Goal: Use online tool/utility: Utilize a website feature to perform a specific function

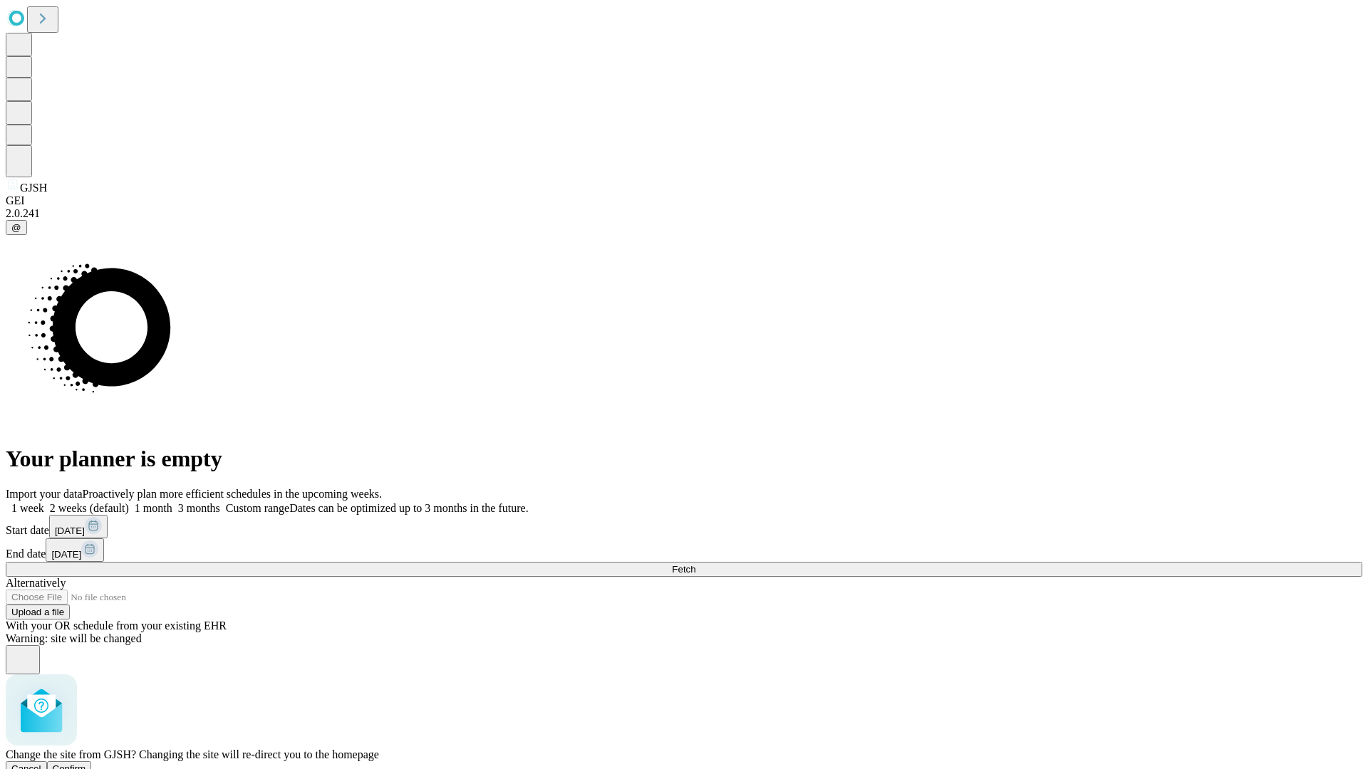
click at [86, 764] on span "Confirm" at bounding box center [69, 769] width 33 height 11
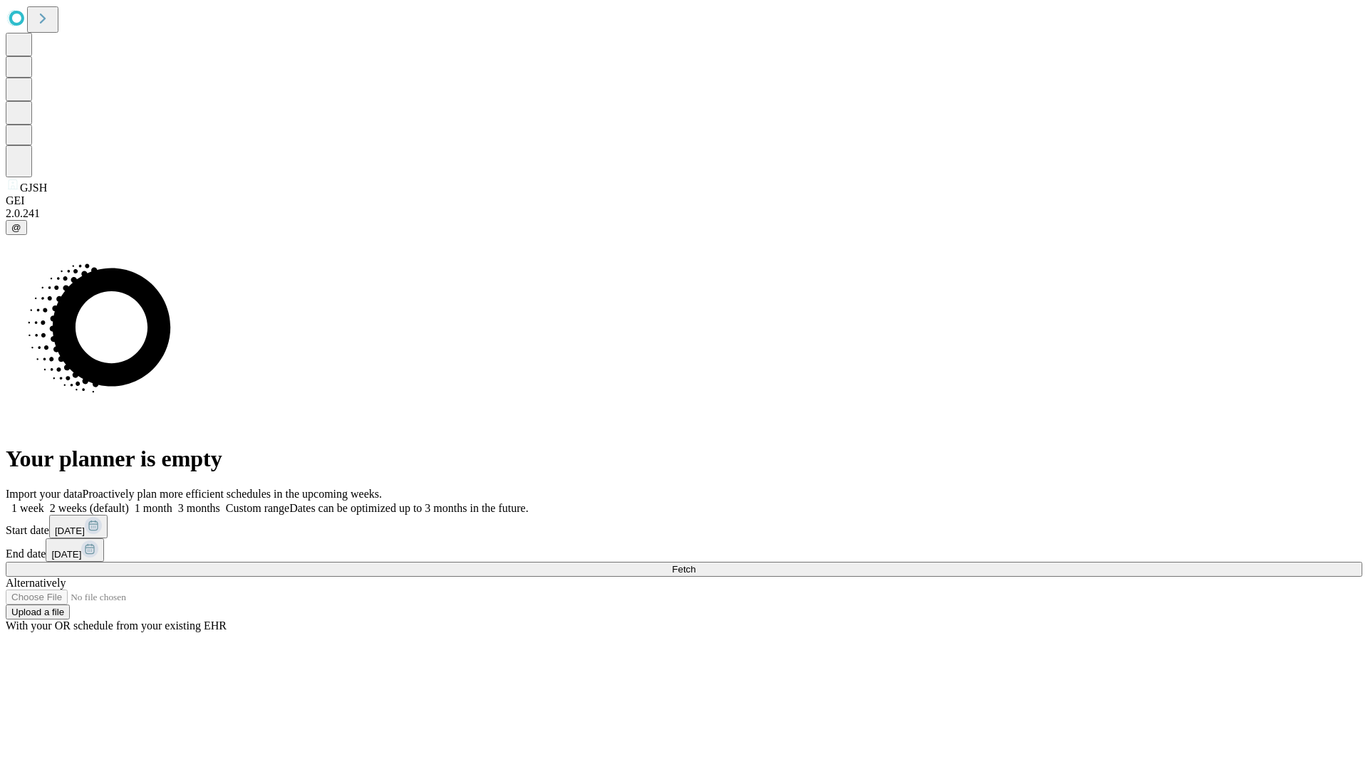
click at [129, 502] on label "2 weeks (default)" at bounding box center [86, 508] width 85 height 12
click at [695, 564] on span "Fetch" at bounding box center [684, 569] width 24 height 11
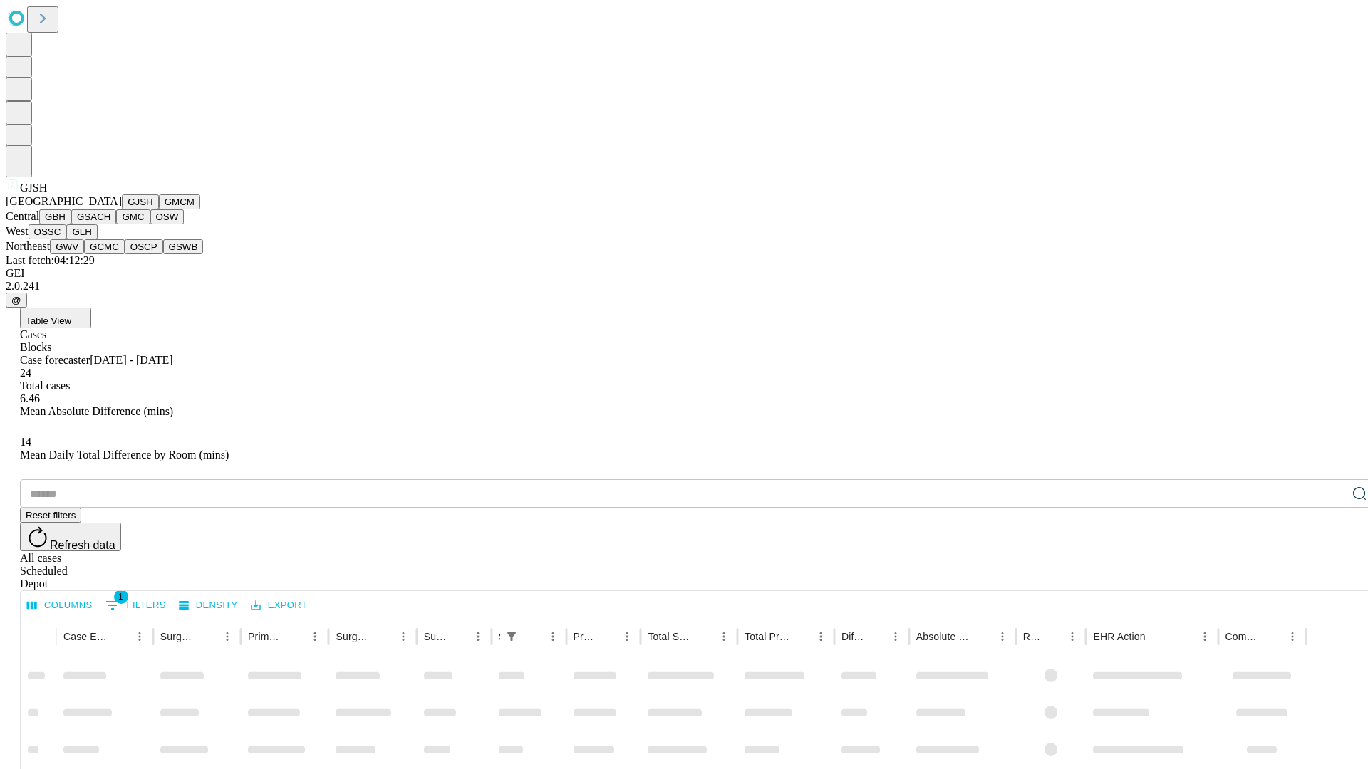
click at [159, 209] on button "GMCM" at bounding box center [179, 201] width 41 height 15
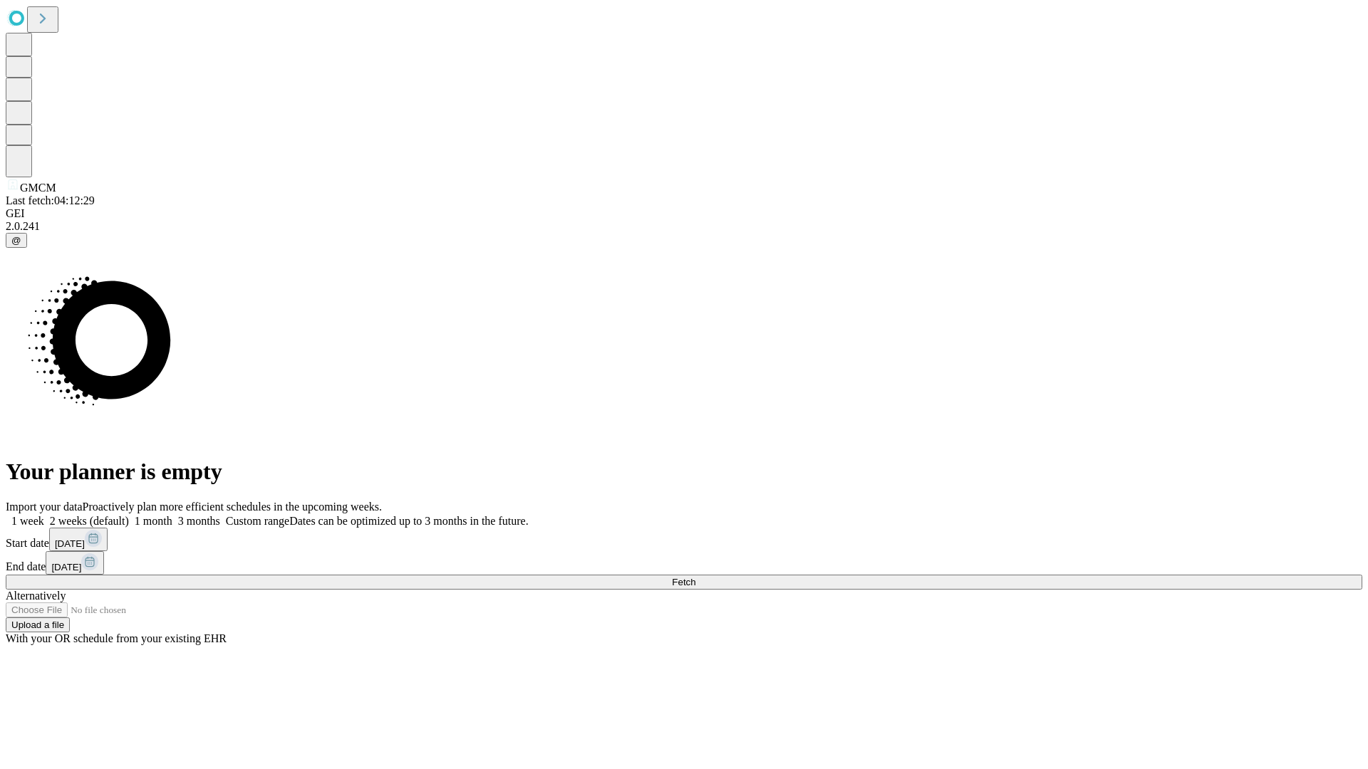
click at [129, 515] on label "2 weeks (default)" at bounding box center [86, 521] width 85 height 12
click at [695, 577] on span "Fetch" at bounding box center [684, 582] width 24 height 11
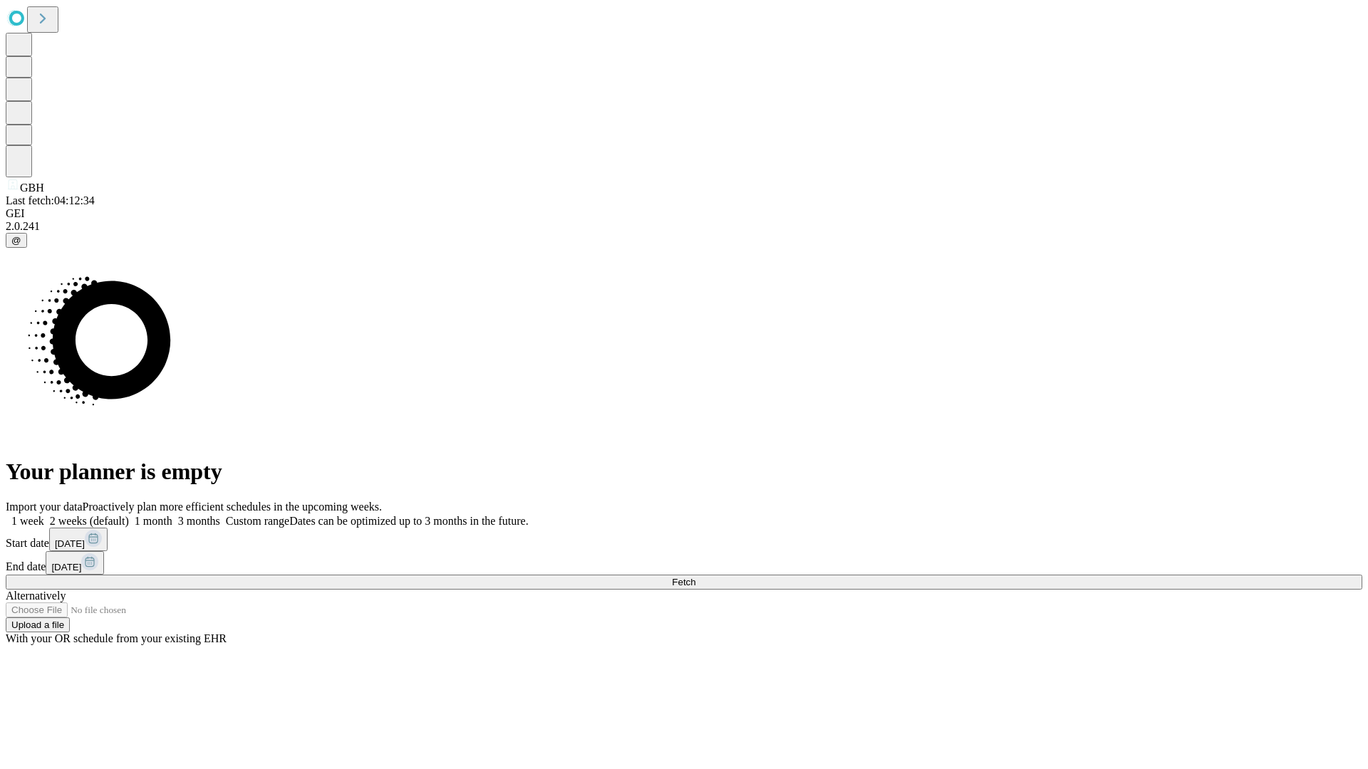
click at [129, 515] on label "2 weeks (default)" at bounding box center [86, 521] width 85 height 12
click at [695, 577] on span "Fetch" at bounding box center [684, 582] width 24 height 11
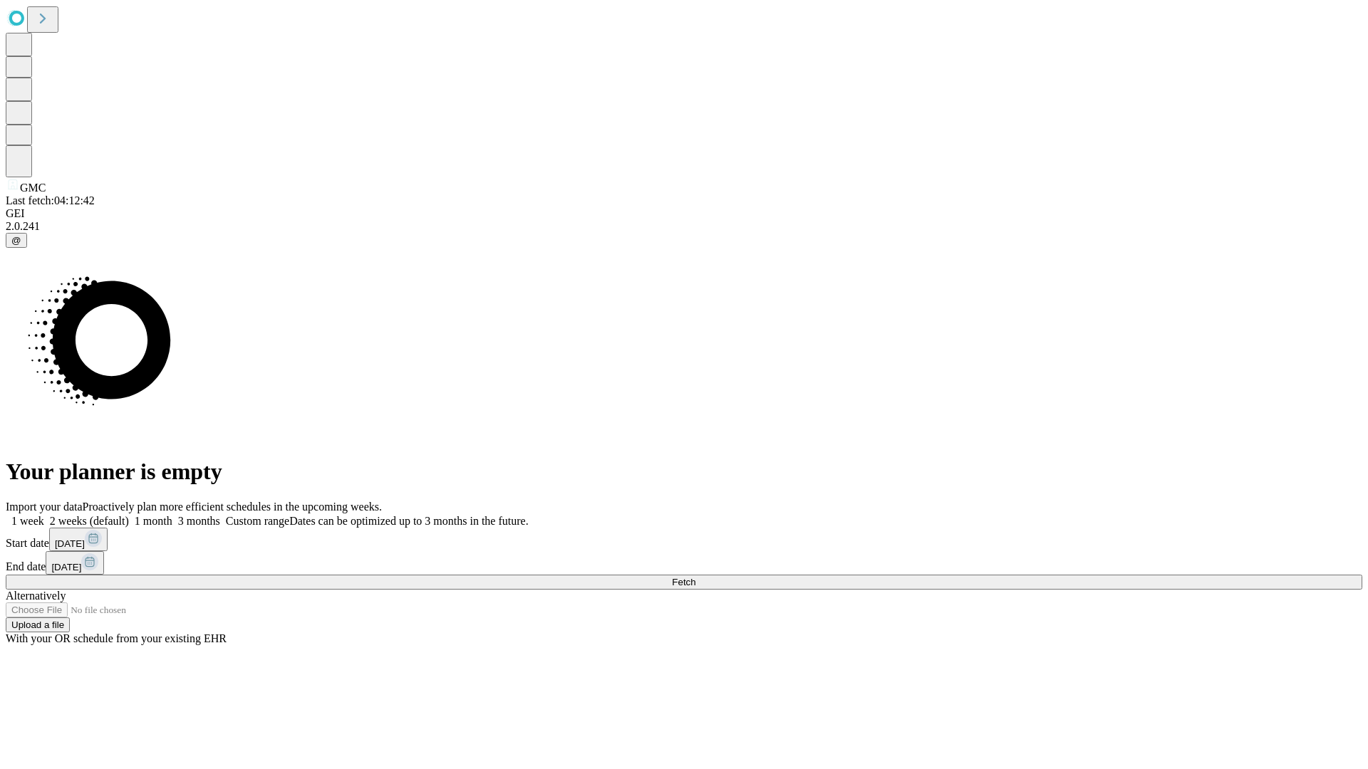
click at [129, 515] on label "2 weeks (default)" at bounding box center [86, 521] width 85 height 12
click at [695, 577] on span "Fetch" at bounding box center [684, 582] width 24 height 11
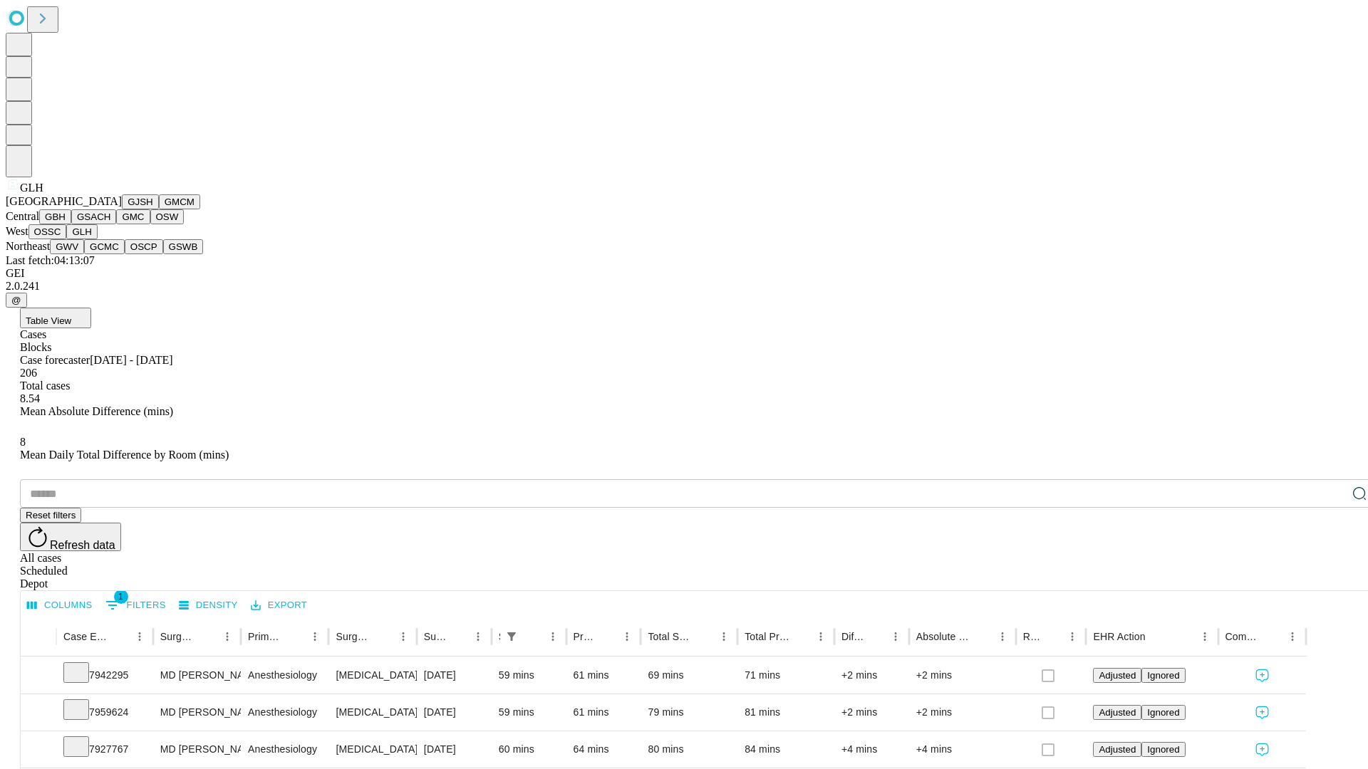
click at [84, 254] on button "GWV" at bounding box center [67, 246] width 34 height 15
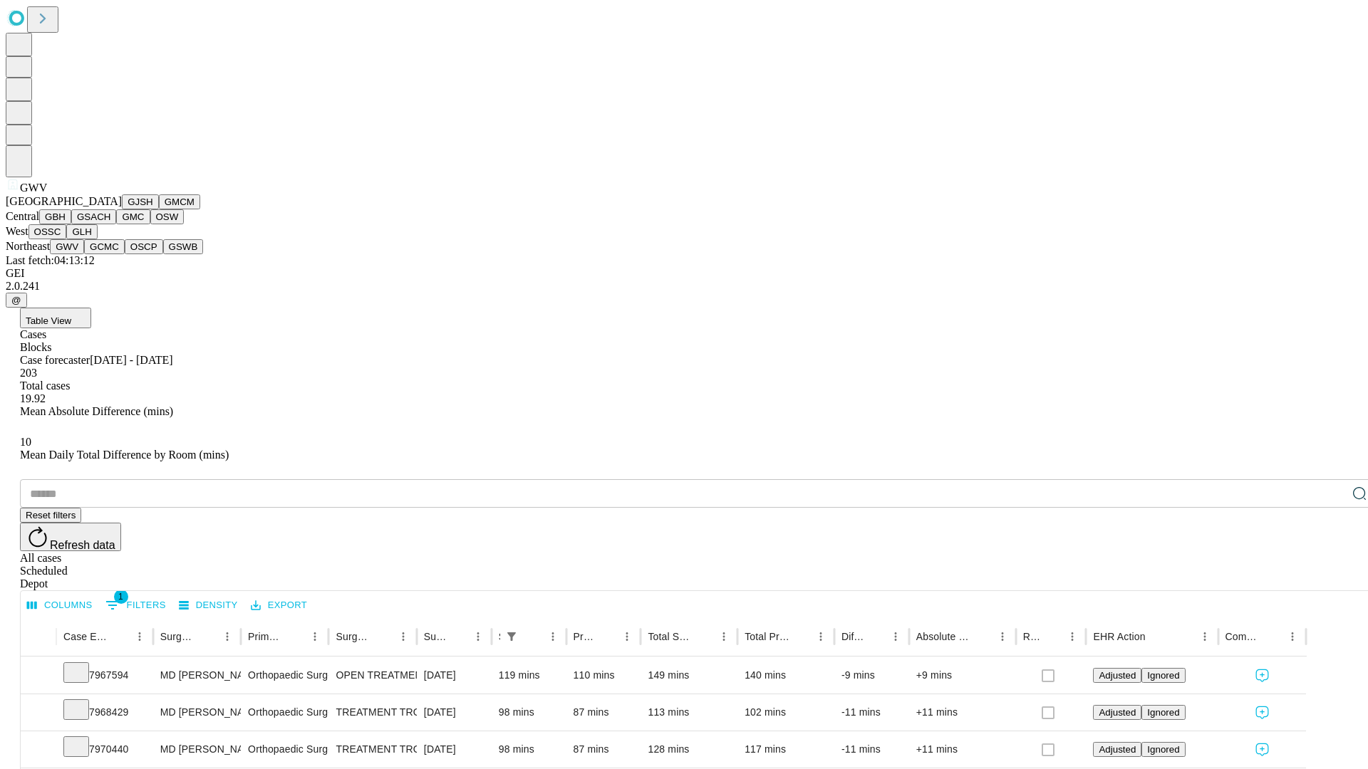
click at [110, 254] on button "GCMC" at bounding box center [104, 246] width 41 height 15
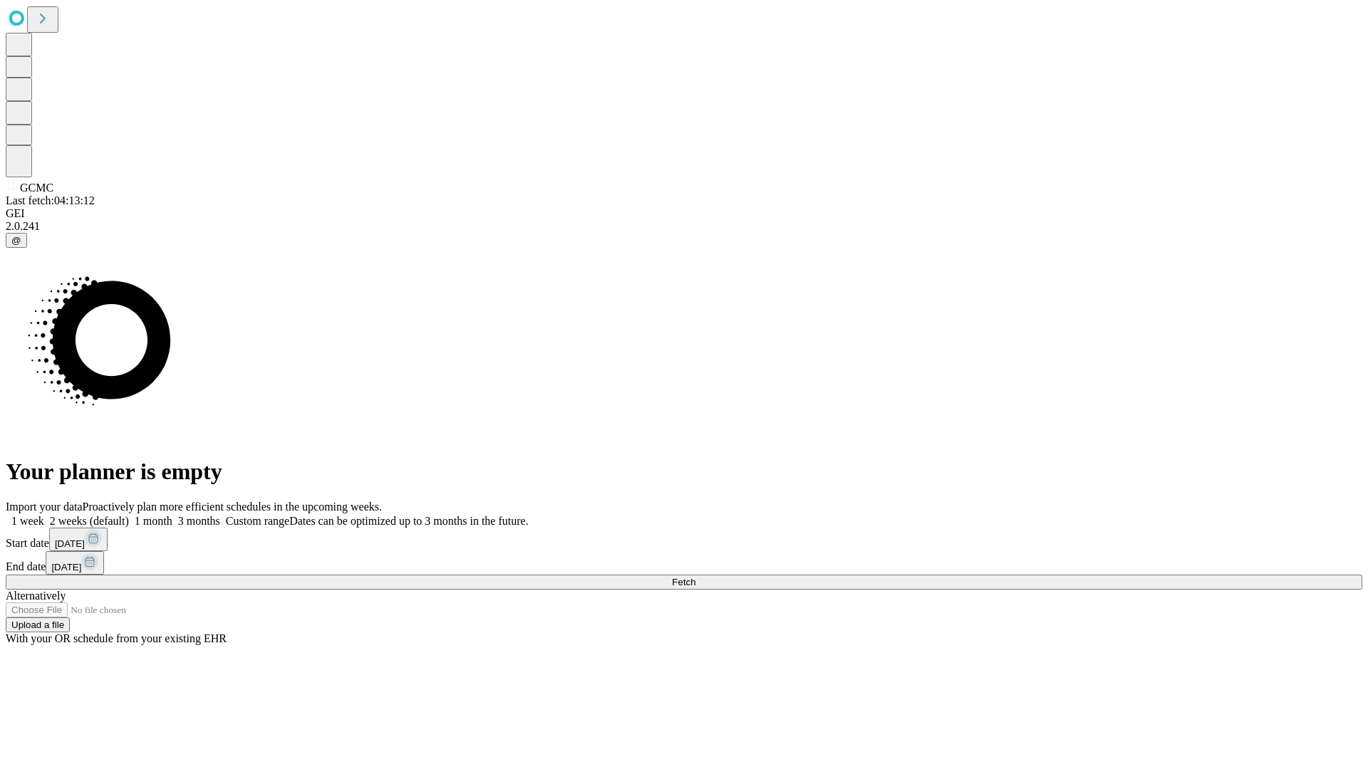
click at [129, 515] on label "2 weeks (default)" at bounding box center [86, 521] width 85 height 12
click at [695, 577] on span "Fetch" at bounding box center [684, 582] width 24 height 11
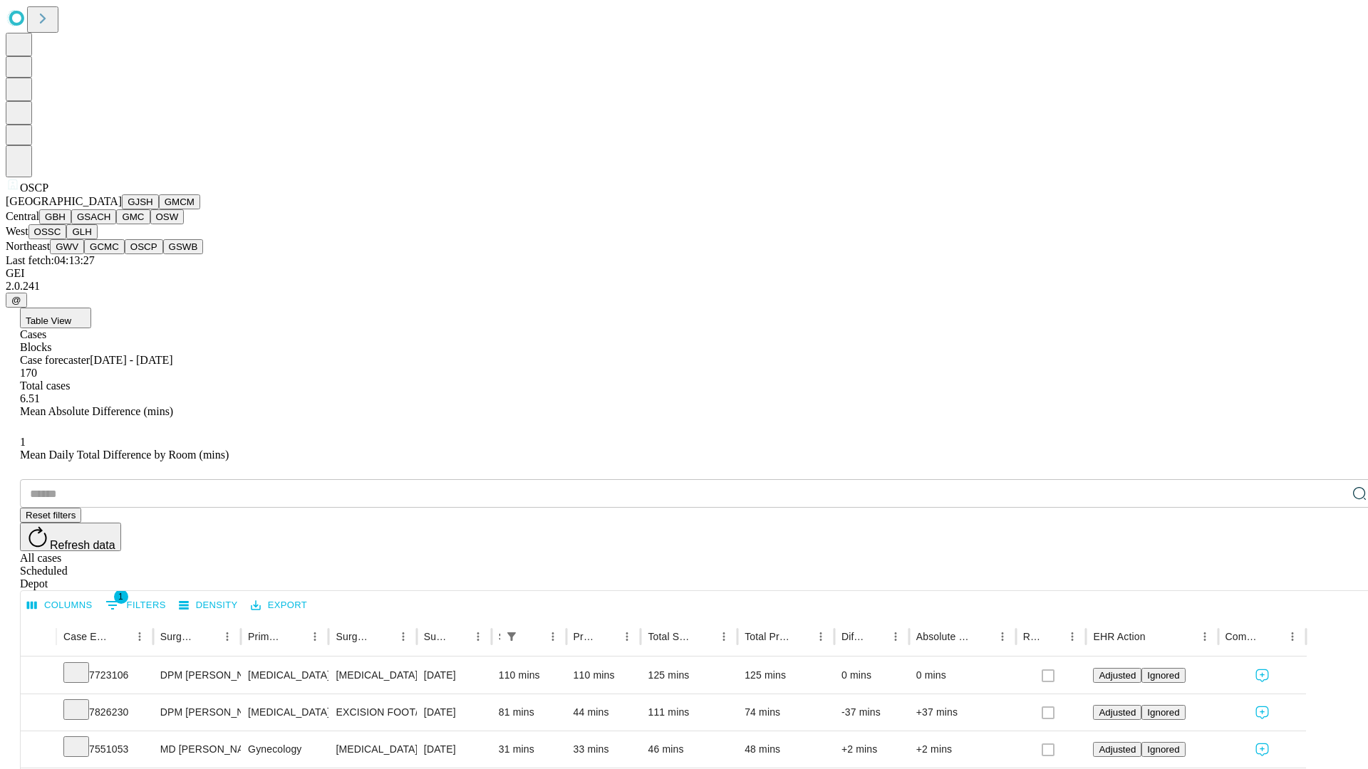
click at [163, 254] on button "GSWB" at bounding box center [183, 246] width 41 height 15
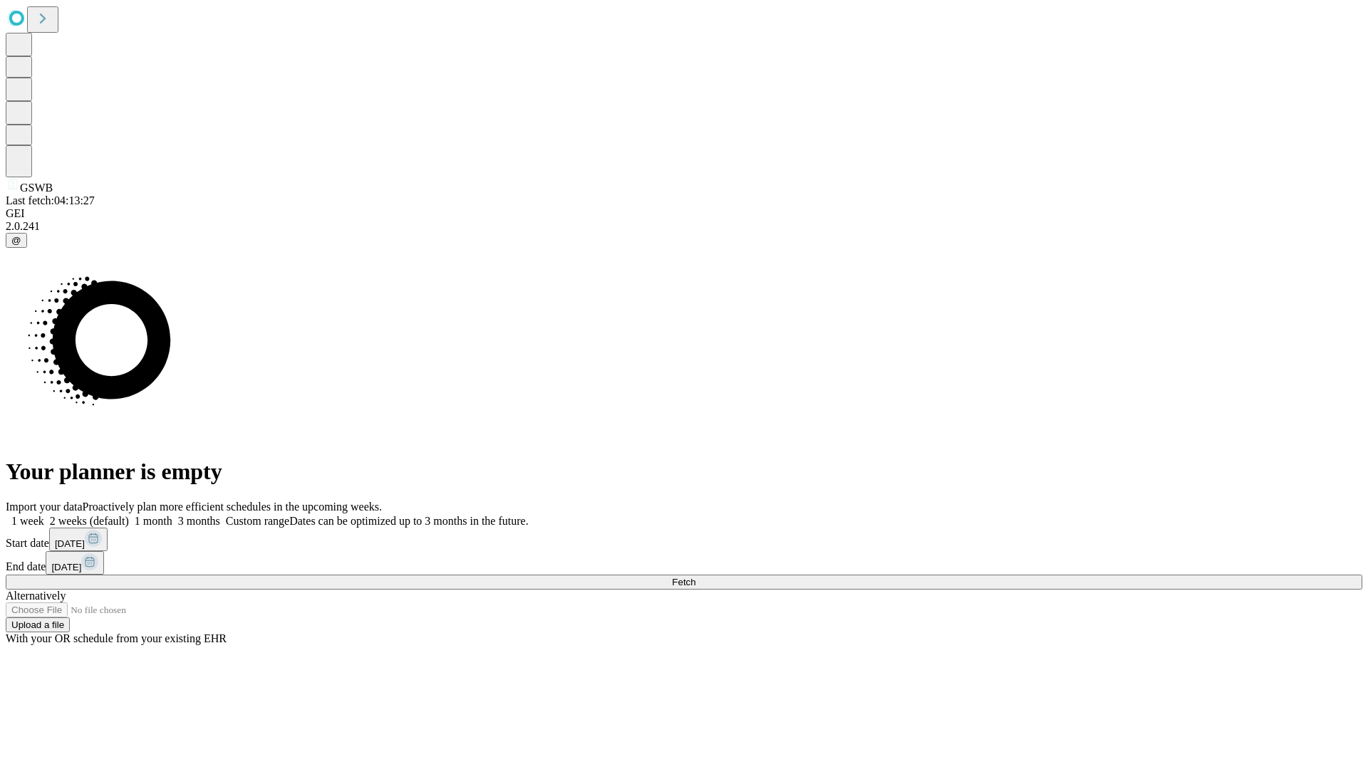
click at [129, 515] on label "2 weeks (default)" at bounding box center [86, 521] width 85 height 12
click at [695, 577] on span "Fetch" at bounding box center [684, 582] width 24 height 11
